Goal: Go to known website: Go to known website

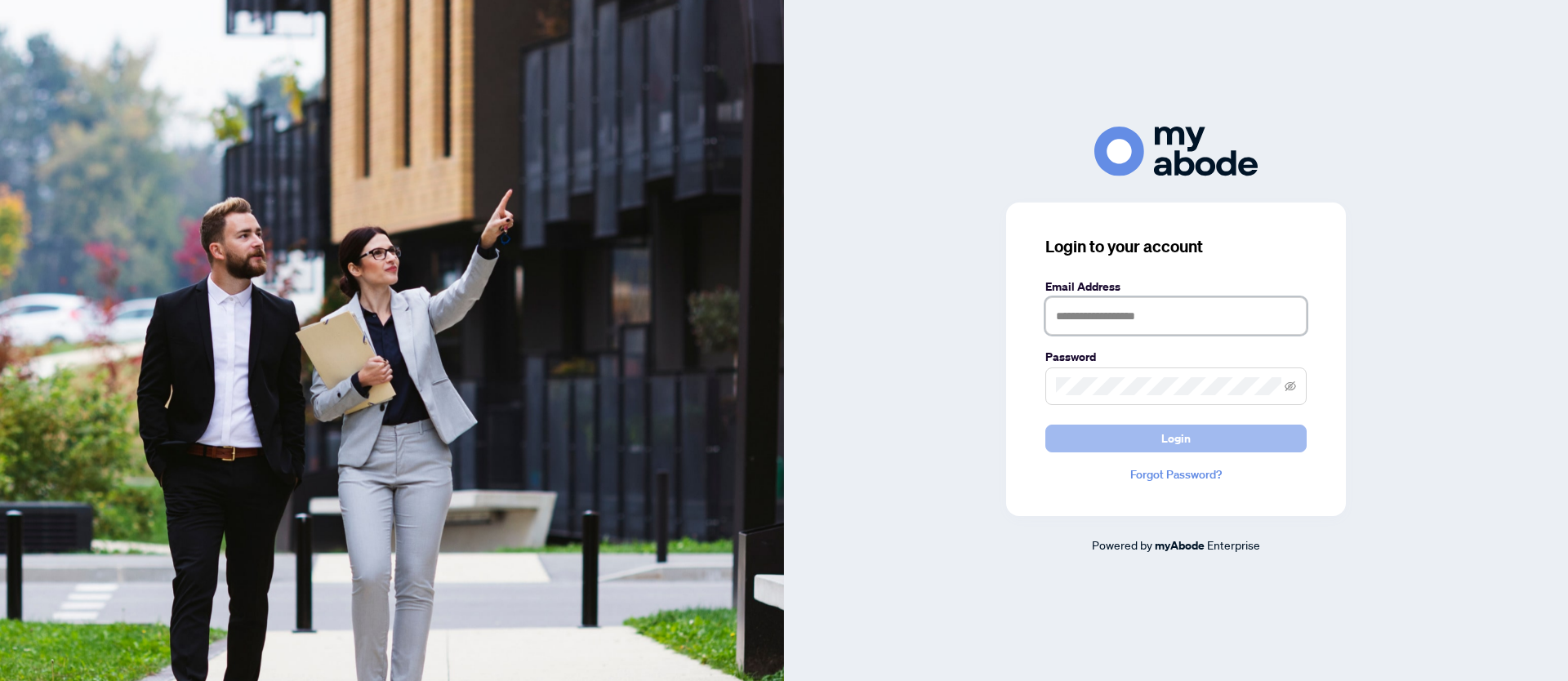
type input "**********"
click at [1174, 440] on span "Login" at bounding box center [1175, 438] width 29 height 26
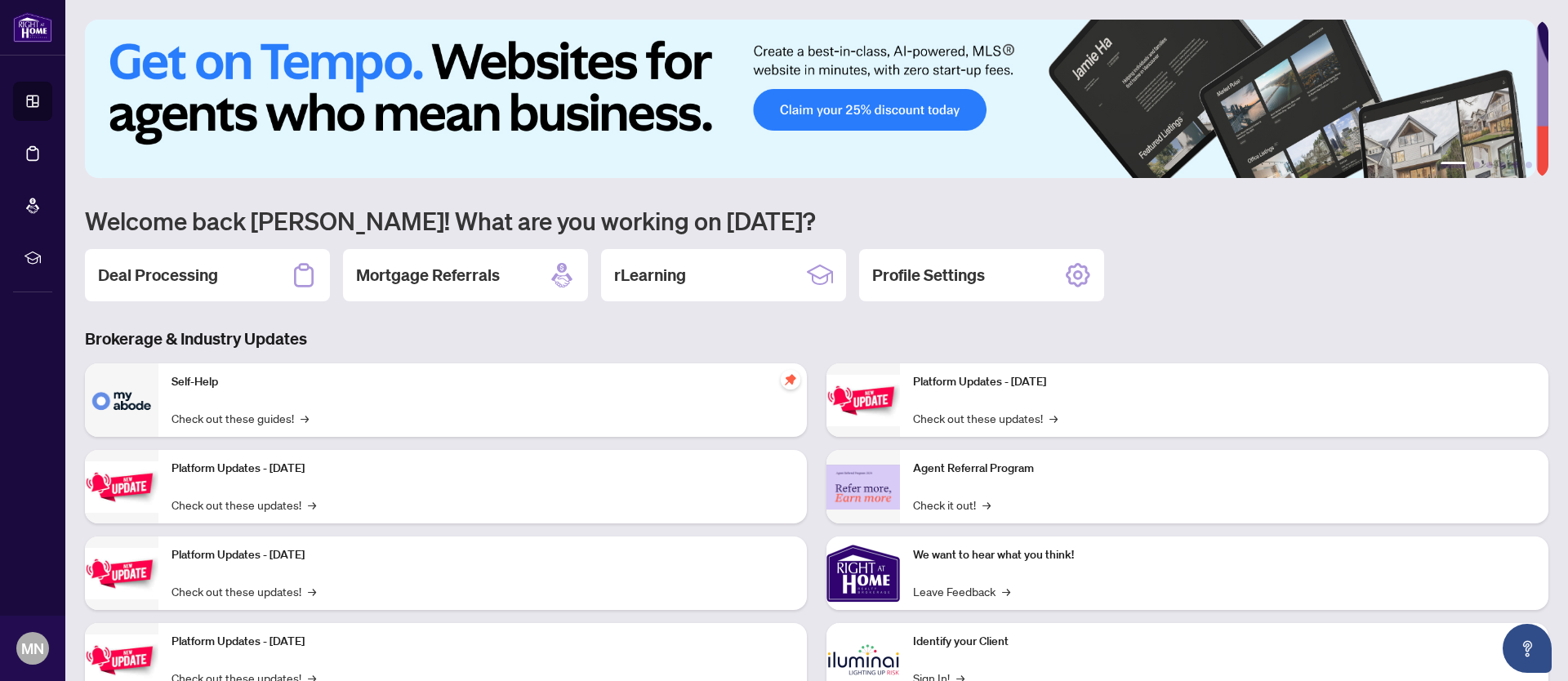
scroll to position [59, 0]
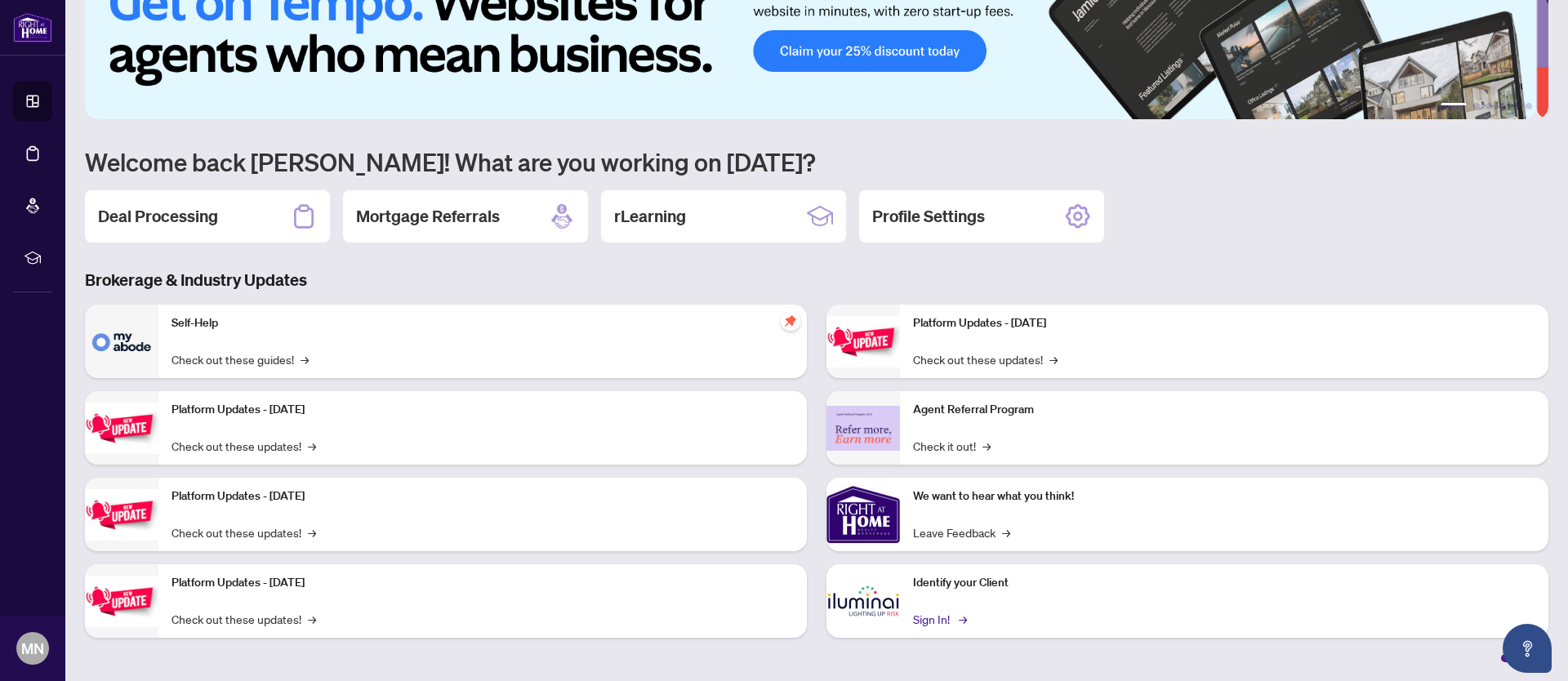
click at [918, 618] on link "Sign In! →" at bounding box center [938, 619] width 51 height 18
